Goal: Use online tool/utility: Utilize a website feature to perform a specific function

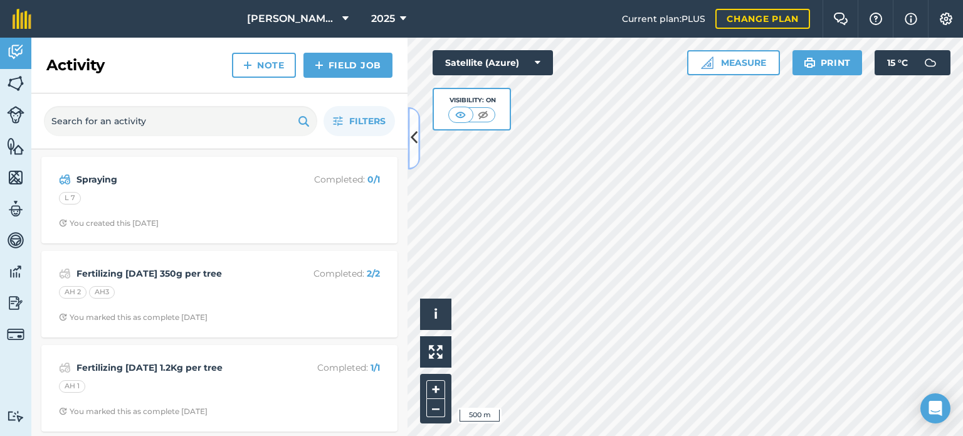
click at [411, 132] on icon at bounding box center [414, 138] width 7 height 22
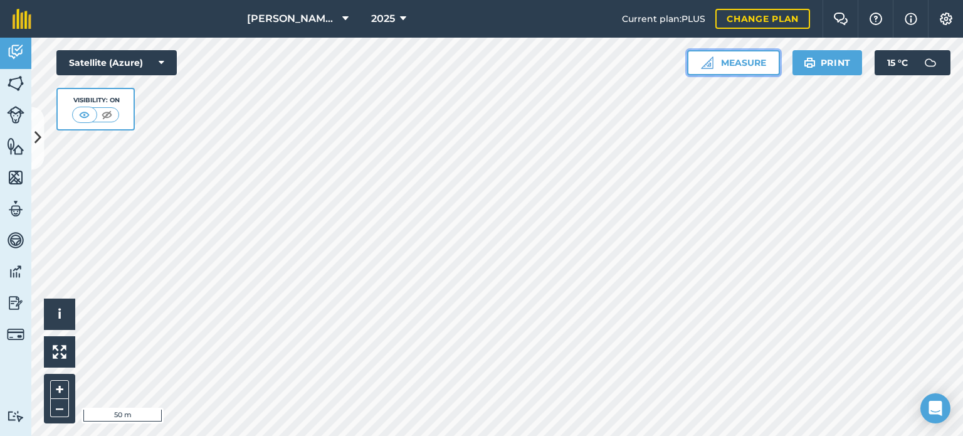
click at [747, 59] on button "Measure" at bounding box center [733, 62] width 93 height 25
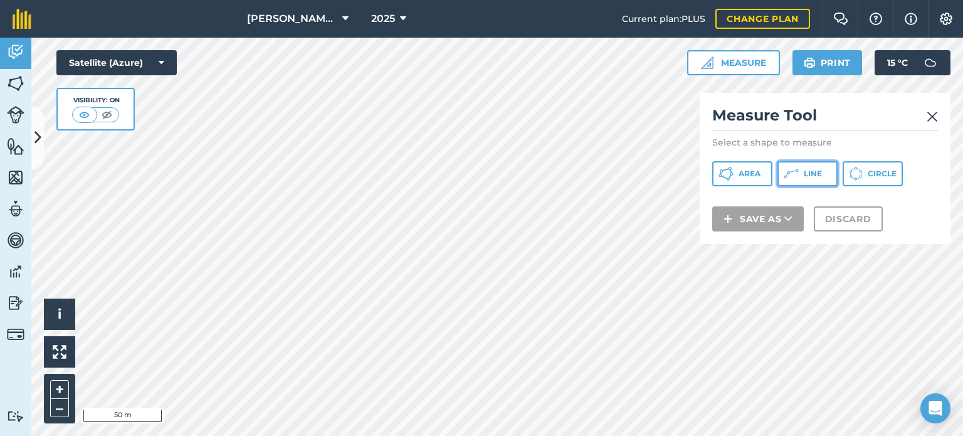
click at [810, 178] on span "Line" at bounding box center [813, 174] width 18 height 10
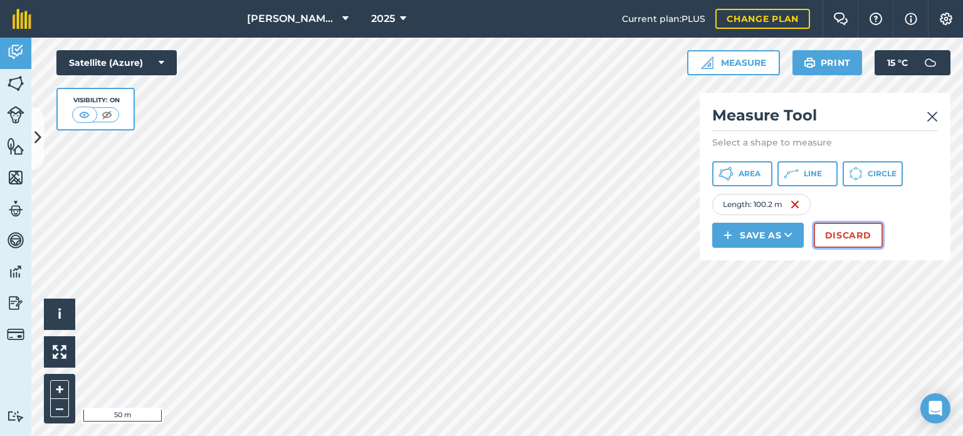
click at [841, 230] on button "Discard" at bounding box center [848, 235] width 69 height 25
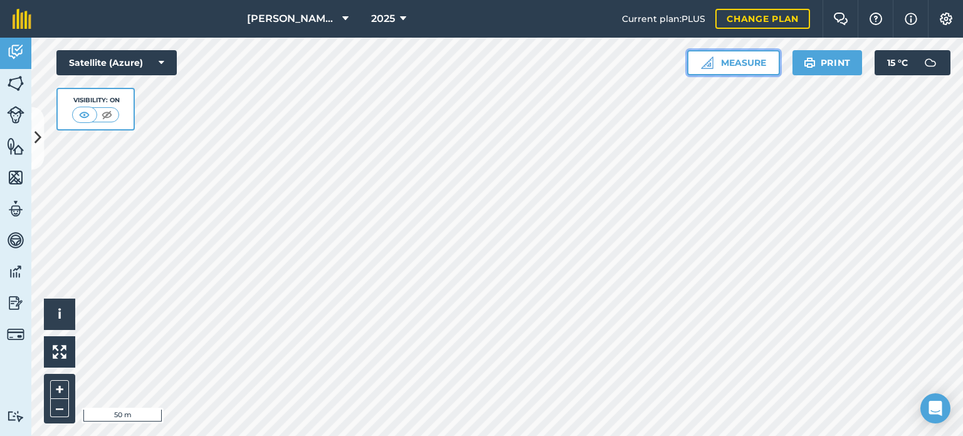
click at [746, 64] on button "Measure" at bounding box center [733, 62] width 93 height 25
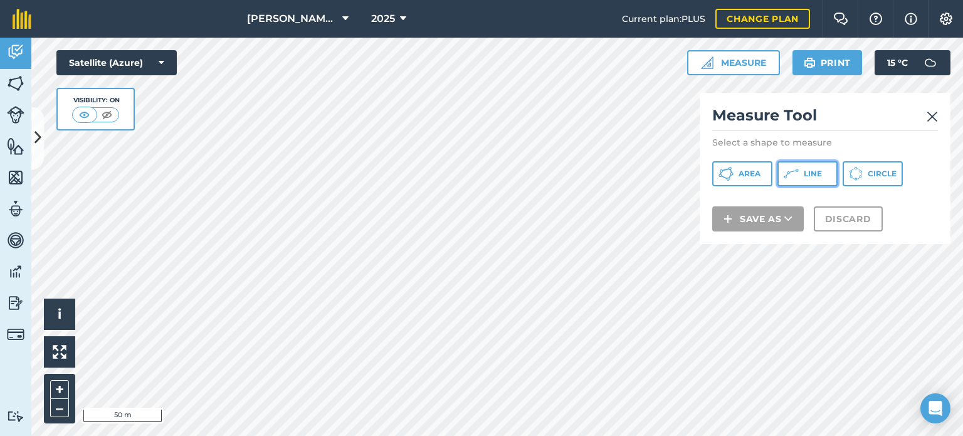
click at [795, 169] on icon at bounding box center [791, 173] width 15 height 15
click at [932, 117] on img at bounding box center [932, 116] width 11 height 15
